Goal: Task Accomplishment & Management: Use online tool/utility

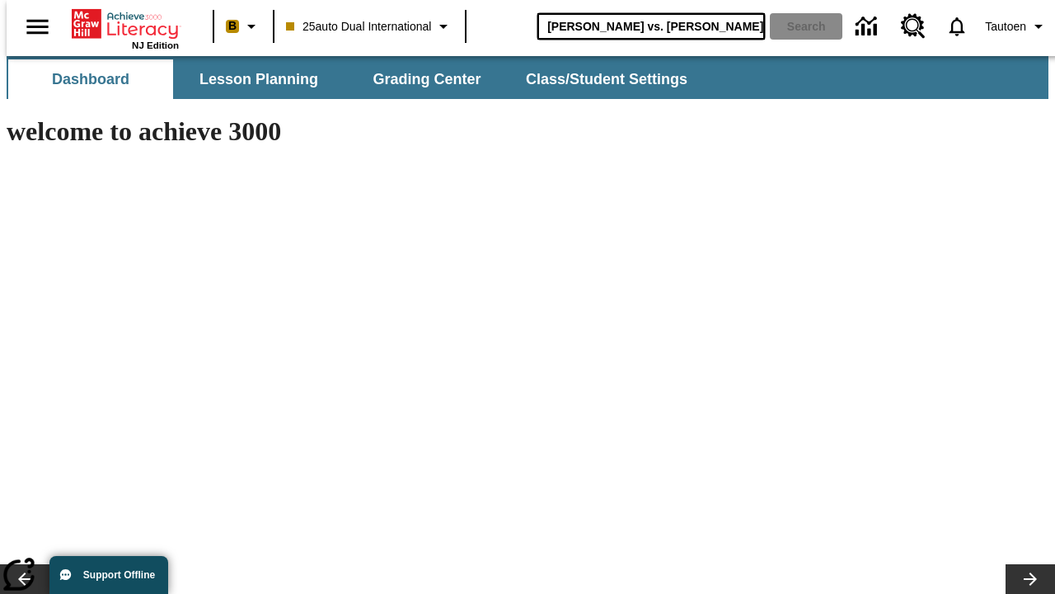
type input "[PERSON_NAME] vs. [PERSON_NAME]"
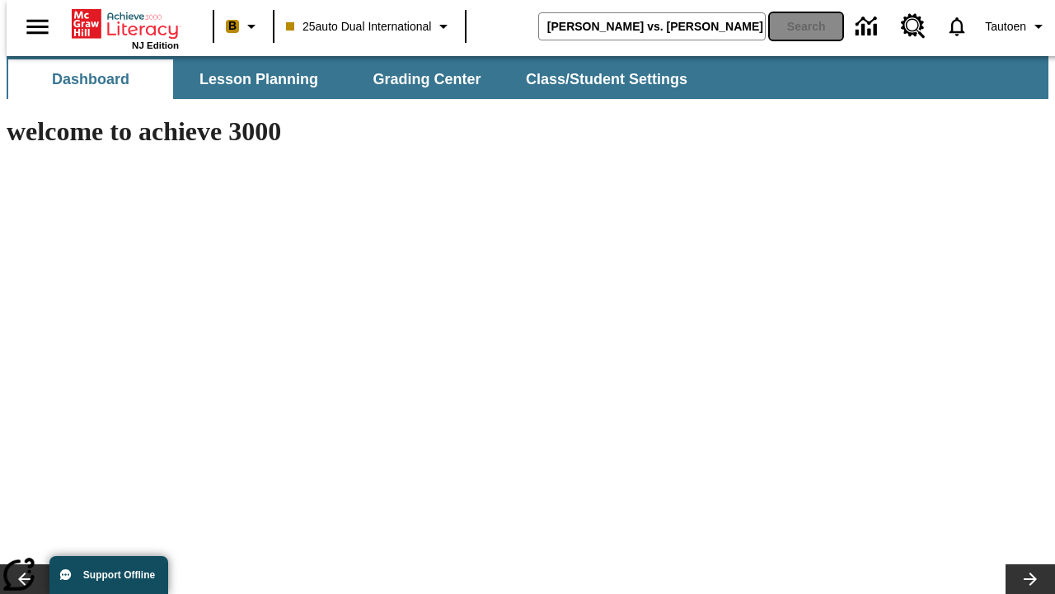
click at [796, 26] on button "Search" at bounding box center [806, 26] width 73 height 26
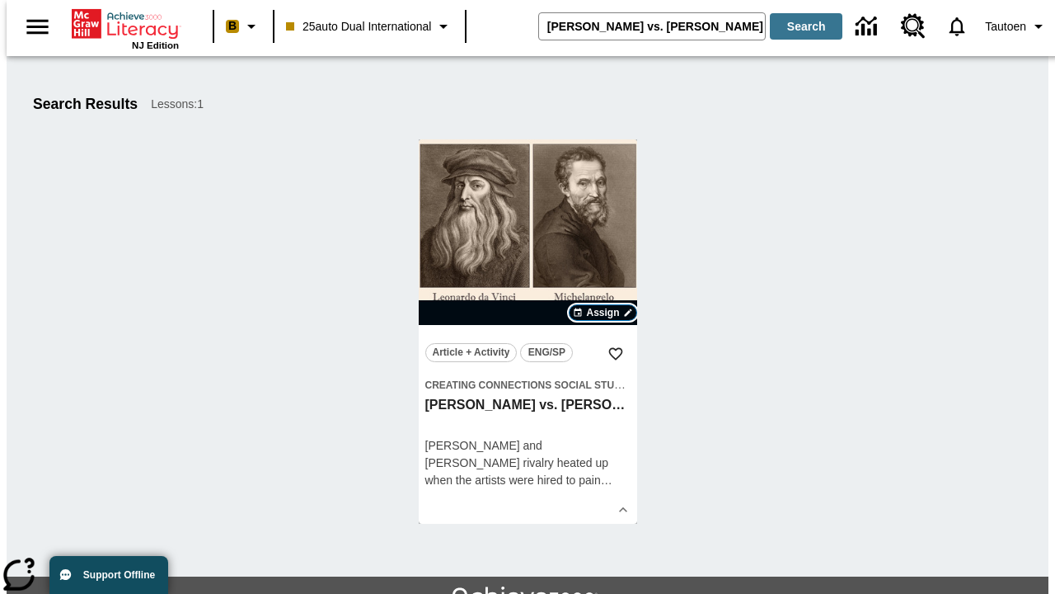
click at [603, 312] on span "Assign" at bounding box center [602, 312] width 33 height 15
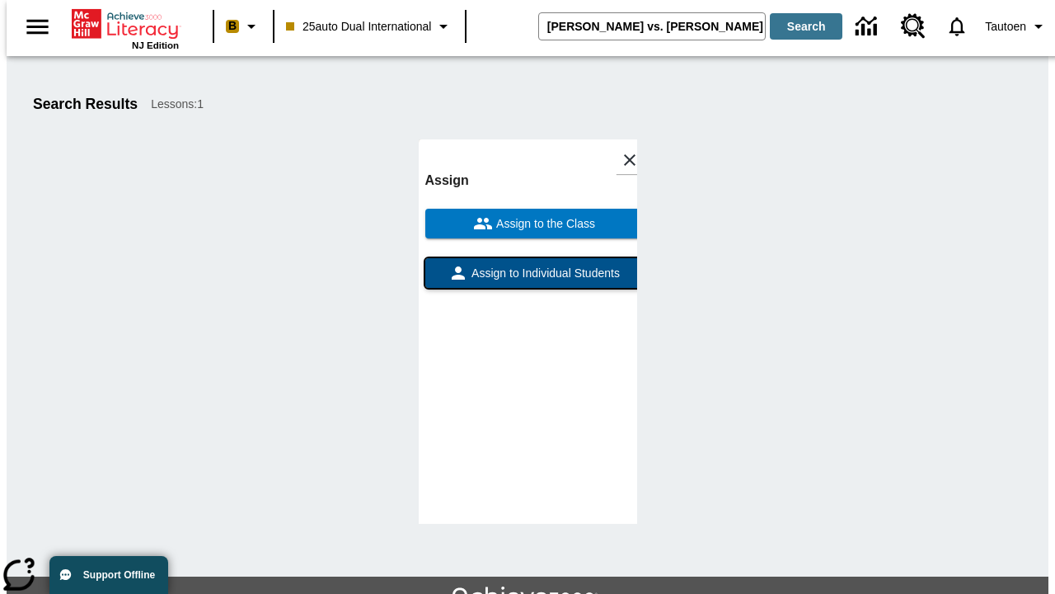
click at [528, 280] on span "Assign to Individual Students" at bounding box center [544, 273] width 152 height 17
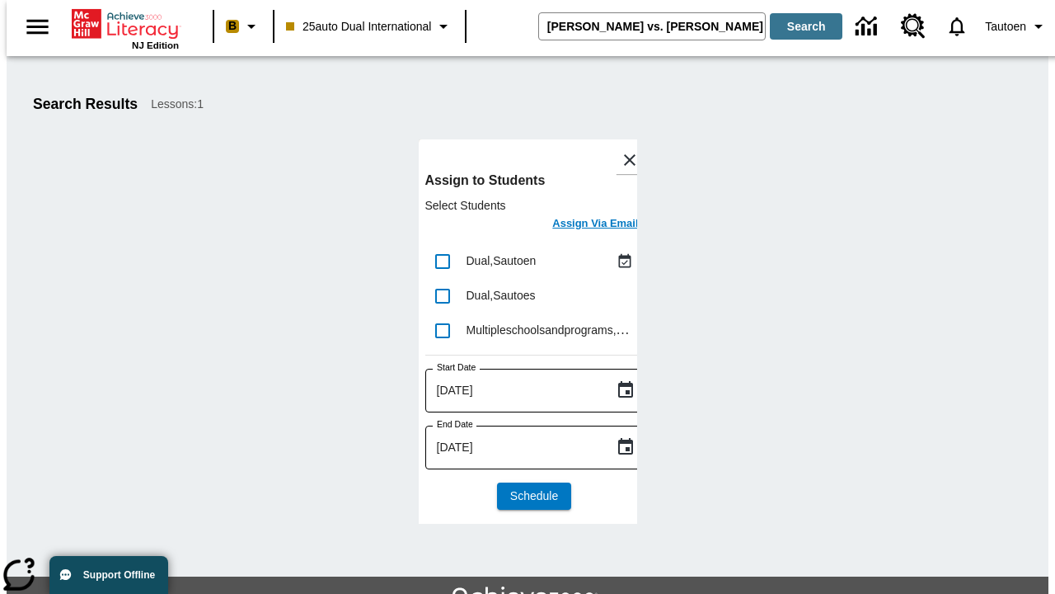
click at [583, 225] on h6 "Assign Via Email" at bounding box center [595, 223] width 86 height 19
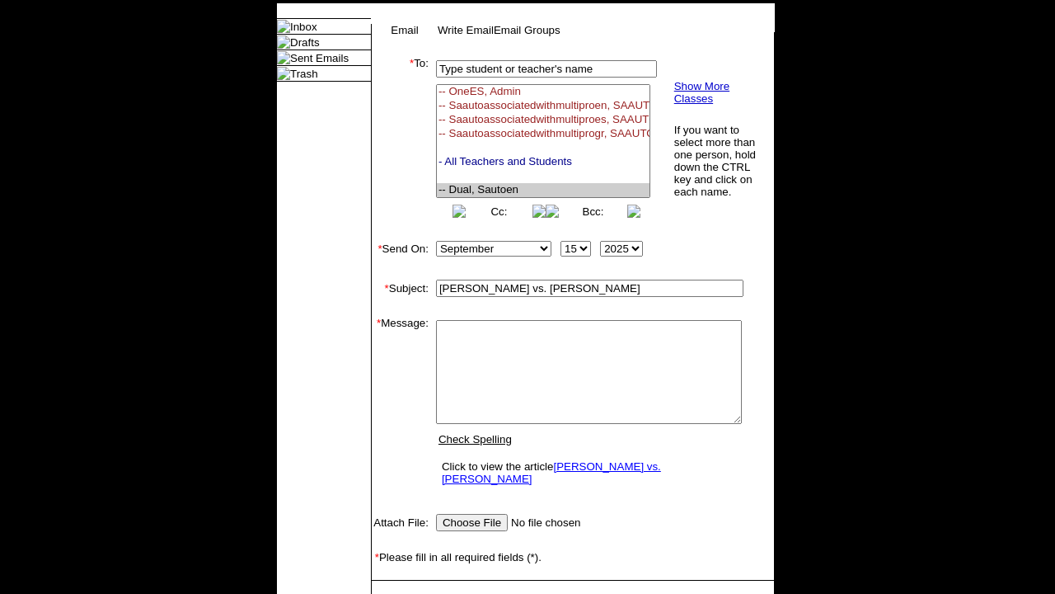
select select "U,21476361,1"
type textarea "email body message"
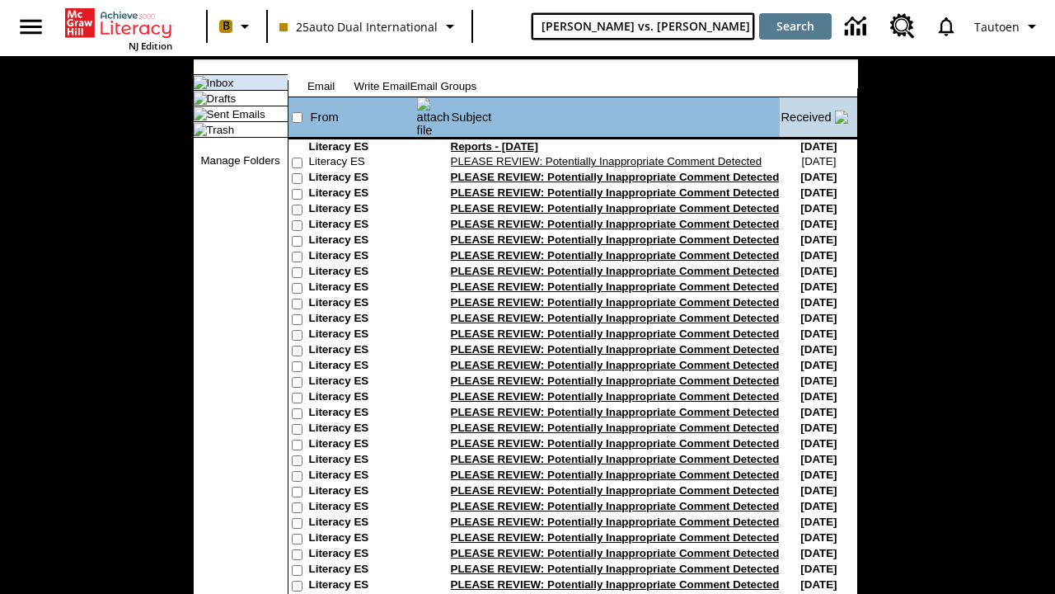
type input "[PERSON_NAME] vs. [PERSON_NAME]"
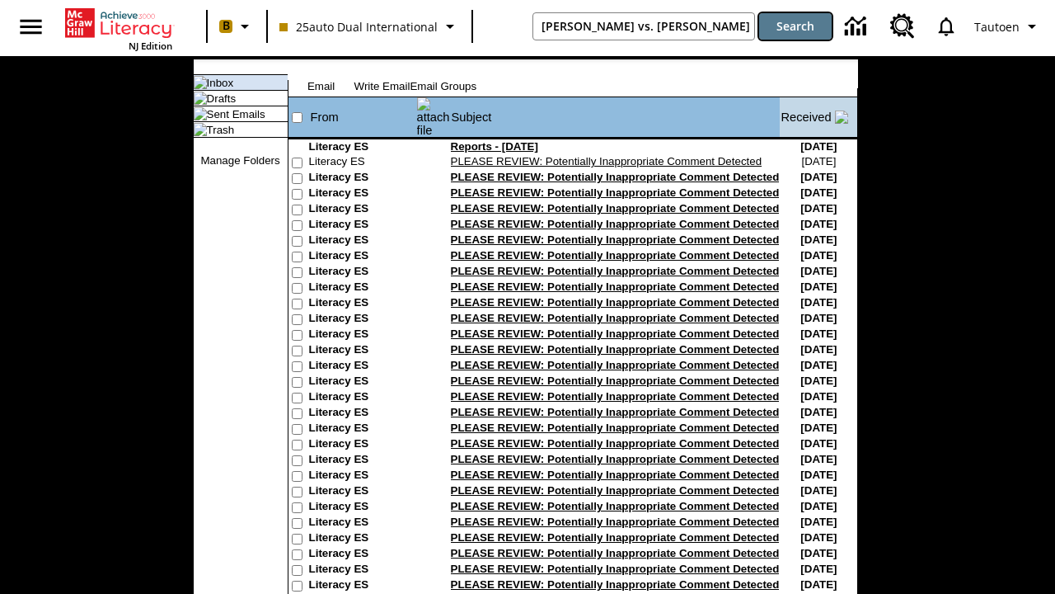
click at [796, 26] on button "Search" at bounding box center [795, 26] width 73 height 26
